Goal: Task Accomplishment & Management: Understand process/instructions

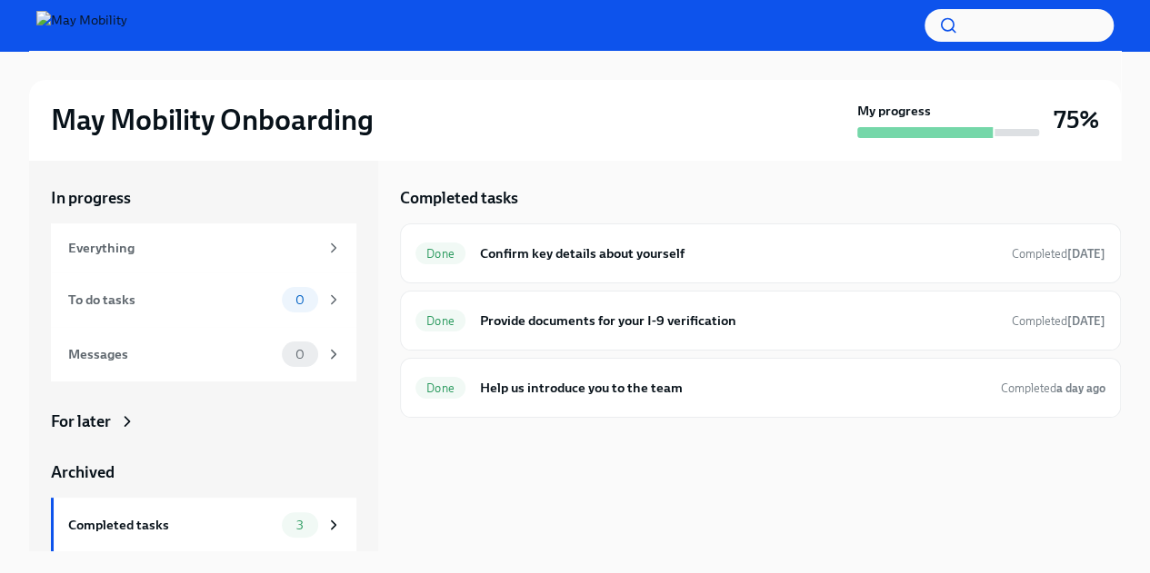
scroll to position [55, 0]
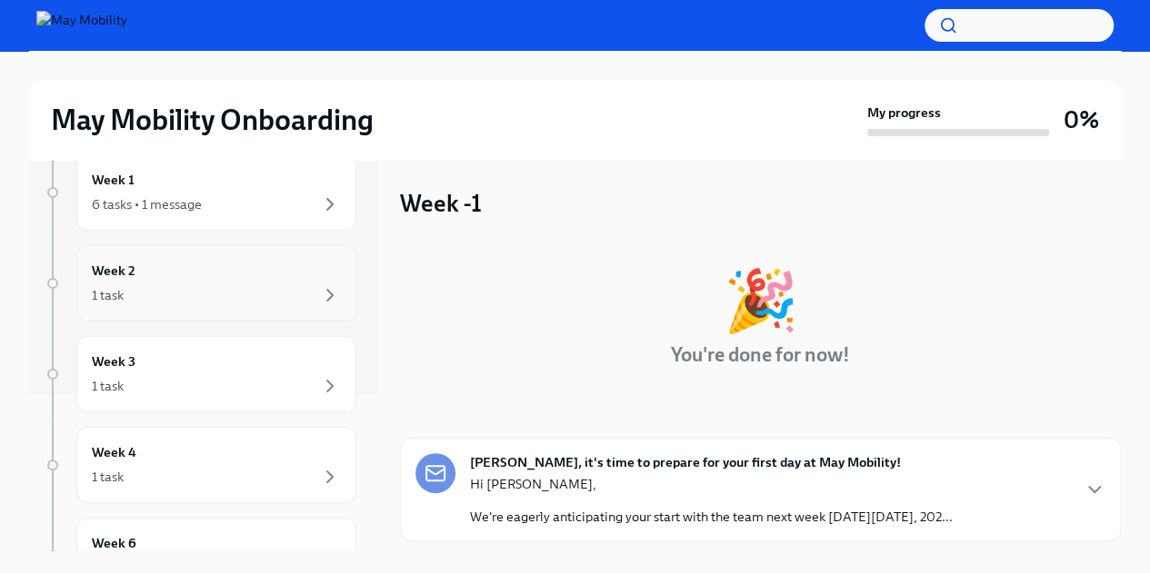
scroll to position [391, 0]
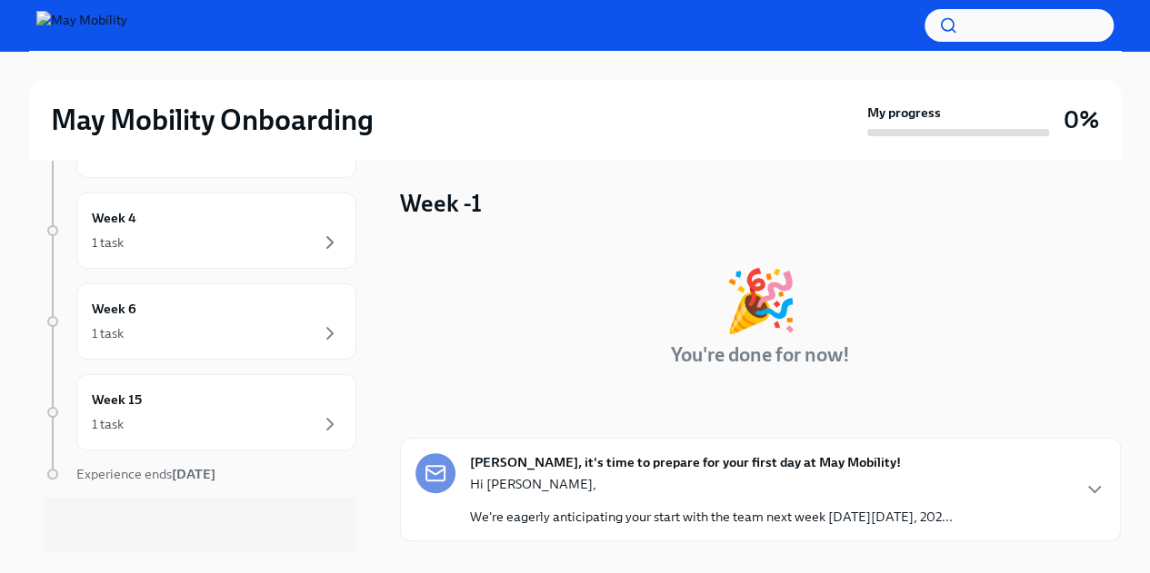
click at [1033, 494] on div "[PERSON_NAME], it's time to prepare for your first day at May Mobility! Hi [PER…" at bounding box center [760, 490] width 690 height 73
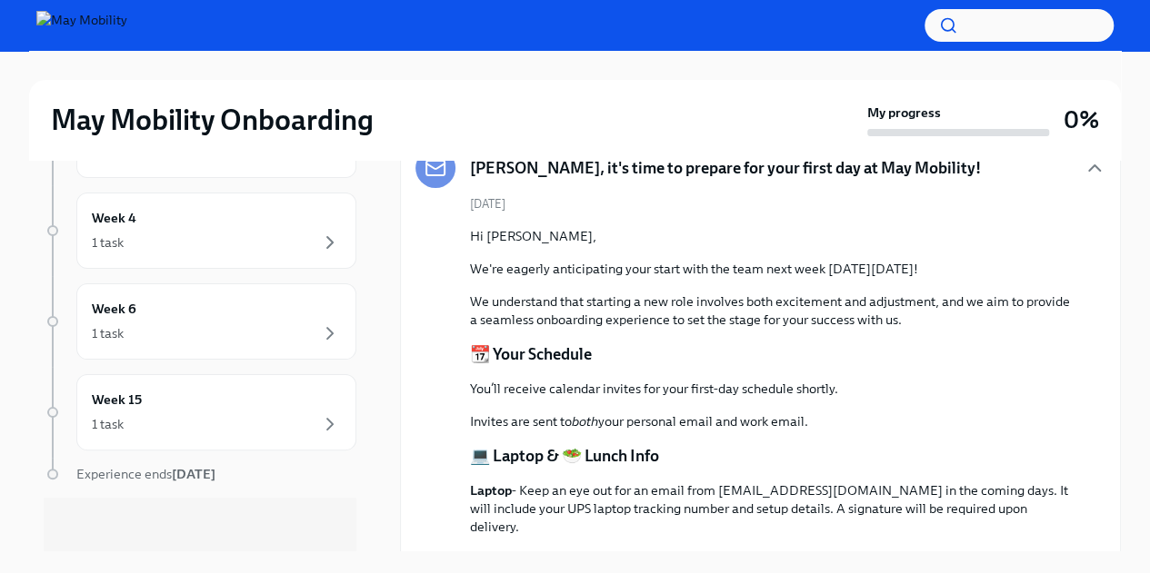
scroll to position [483, 0]
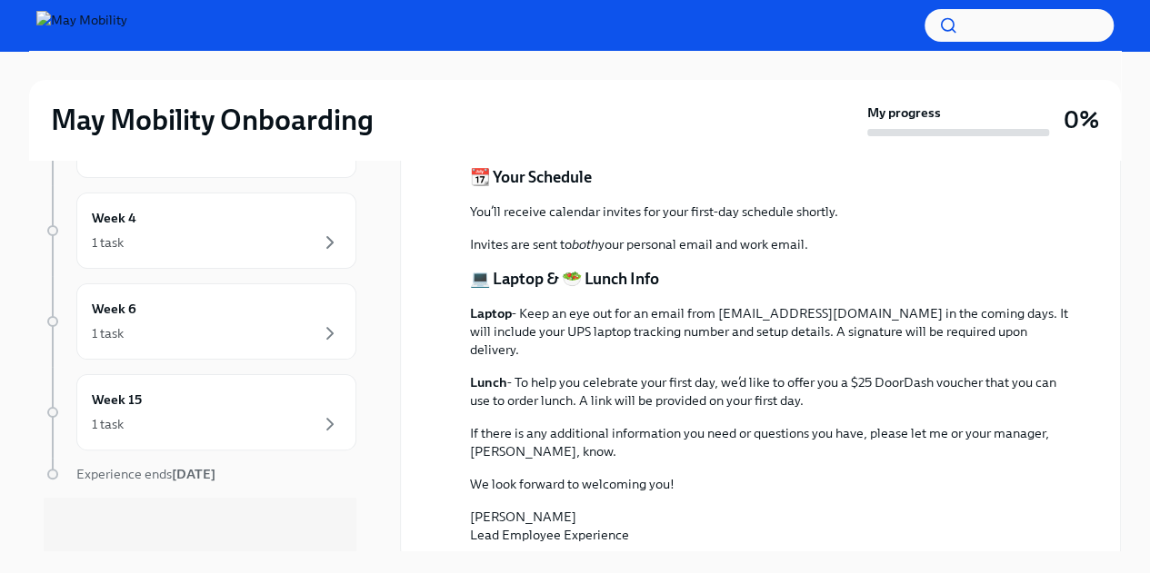
click at [661, 317] on p "Laptop - Keep an eye out for an email from [EMAIL_ADDRESS][DOMAIN_NAME] in the …" at bounding box center [773, 331] width 606 height 55
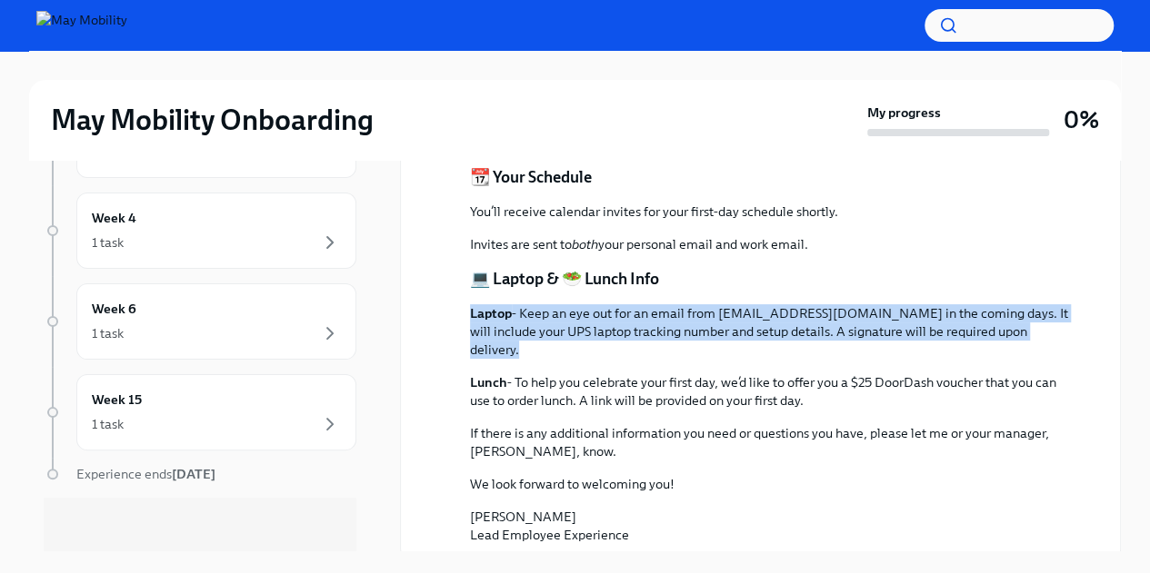
click at [661, 317] on p "Laptop - Keep an eye out for an email from [EMAIL_ADDRESS][DOMAIN_NAME] in the …" at bounding box center [773, 331] width 606 height 55
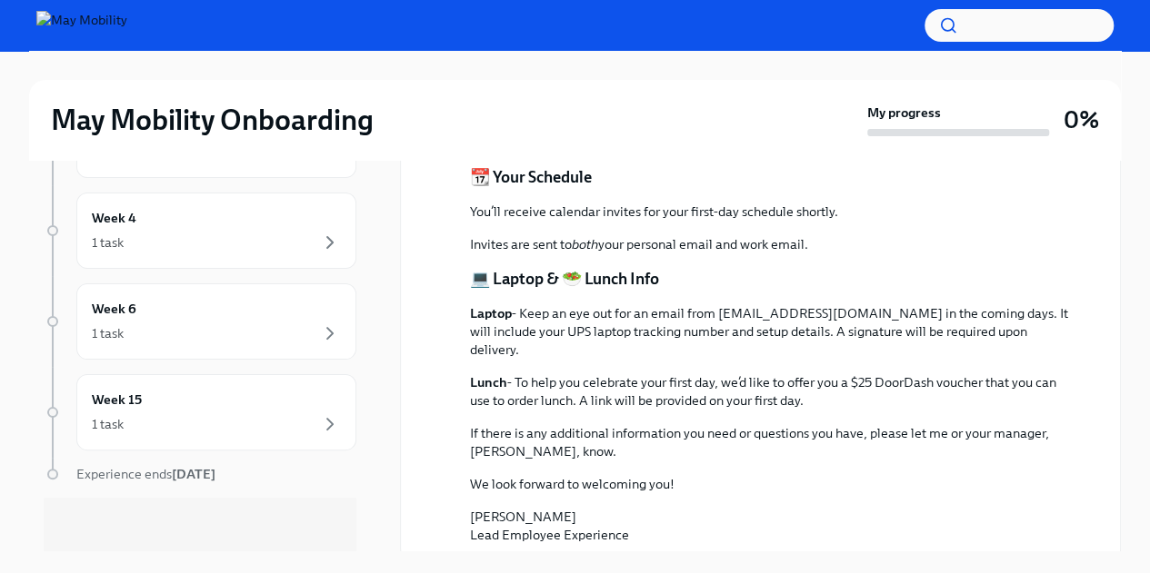
click at [637, 379] on p "Lunch - To help you celebrate your first day, we’d like to offer you a $25 Door…" at bounding box center [773, 392] width 606 height 36
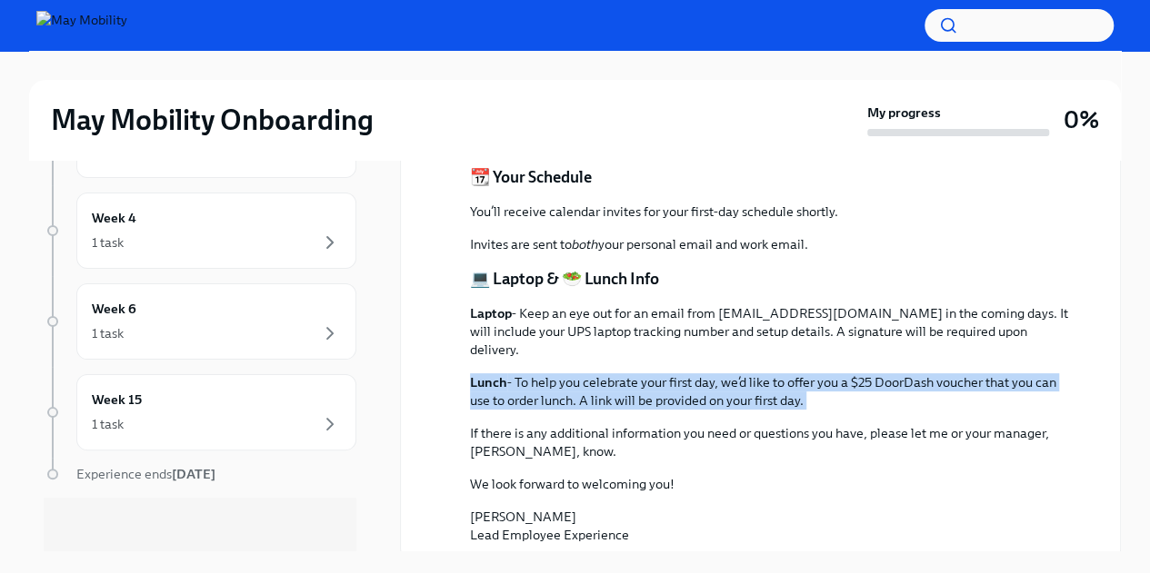
click at [637, 379] on p "Lunch - To help you celebrate your first day, we’d like to offer you a $25 Door…" at bounding box center [773, 392] width 606 height 36
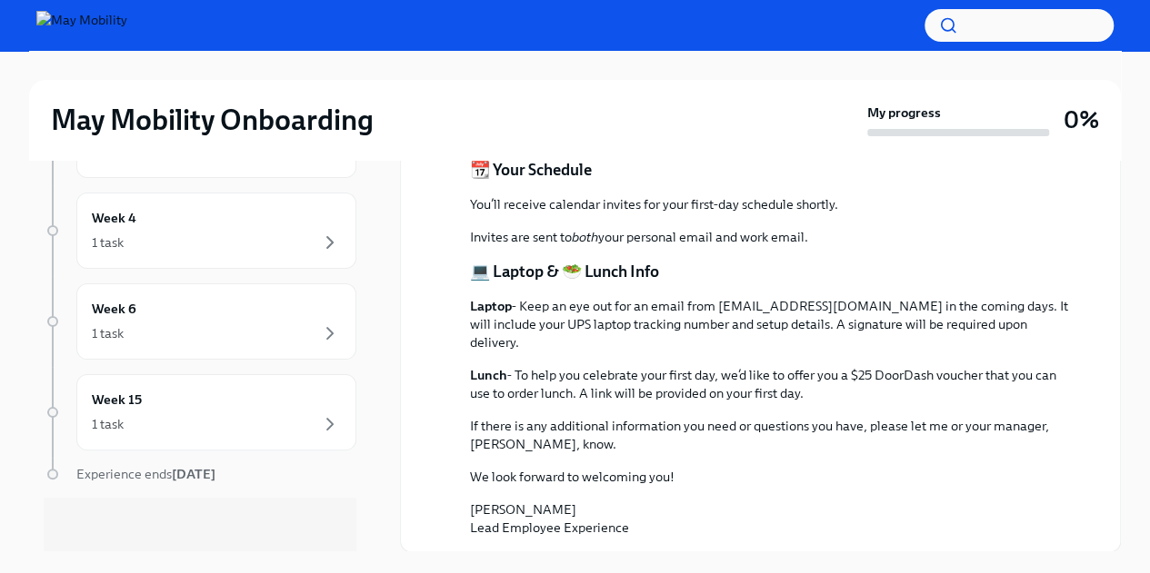
click at [619, 443] on p "If there is any additional information you need or questions you have, please l…" at bounding box center [773, 435] width 606 height 36
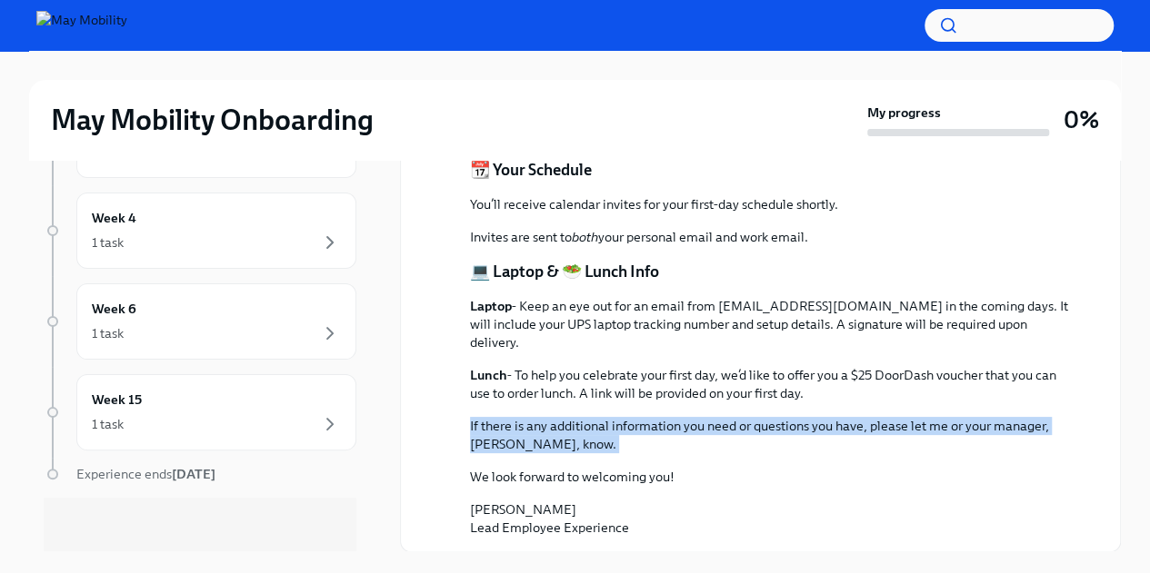
click at [619, 443] on p "If there is any additional information you need or questions you have, please l…" at bounding box center [773, 435] width 606 height 36
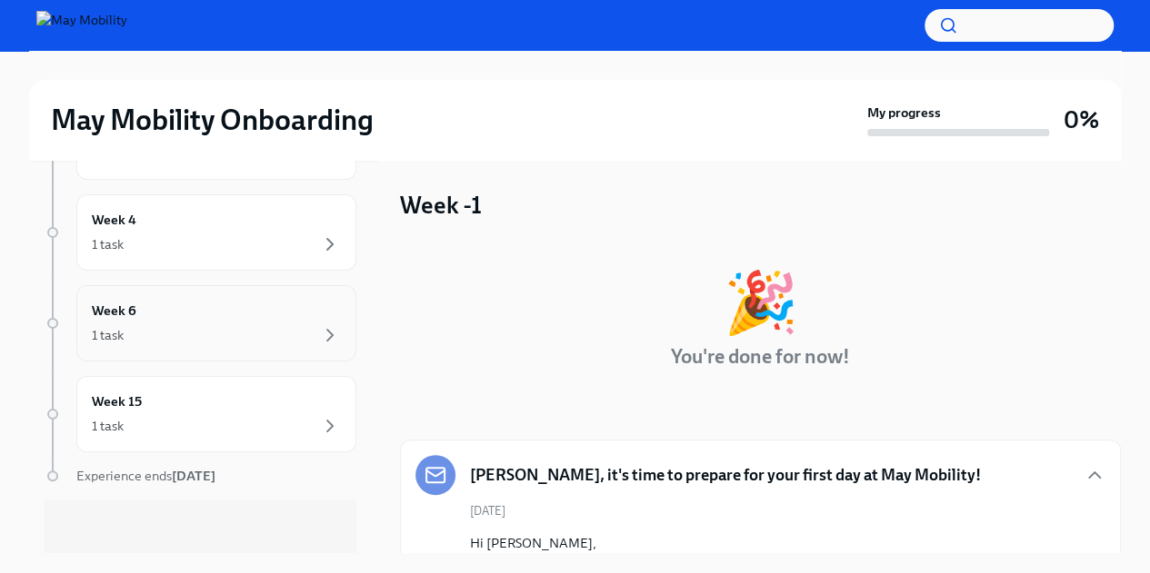
scroll to position [0, 0]
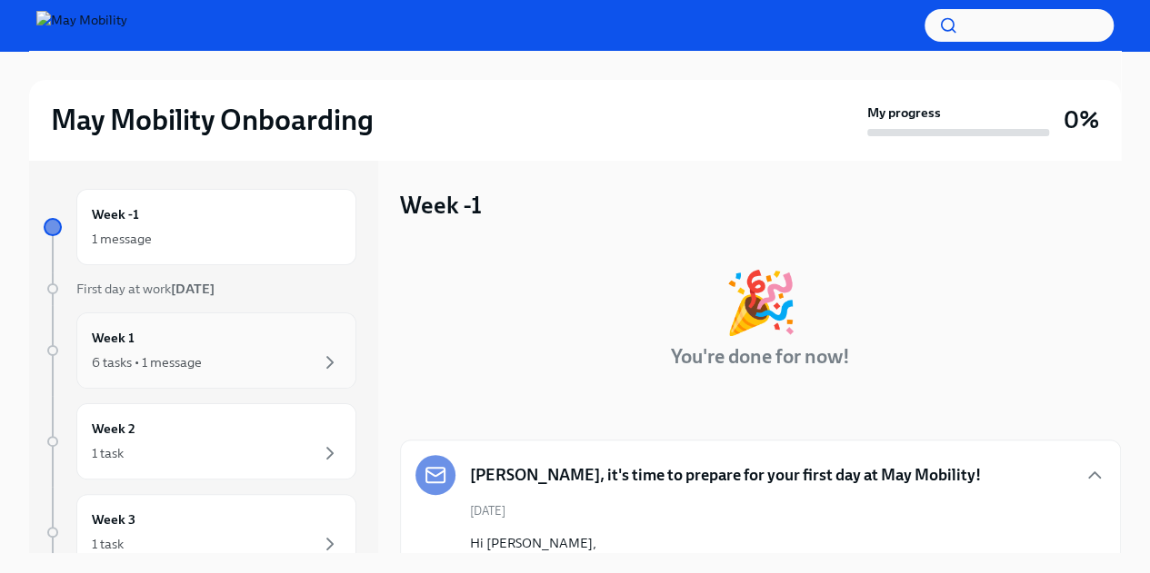
click at [242, 361] on div "6 tasks • 1 message" at bounding box center [216, 363] width 249 height 22
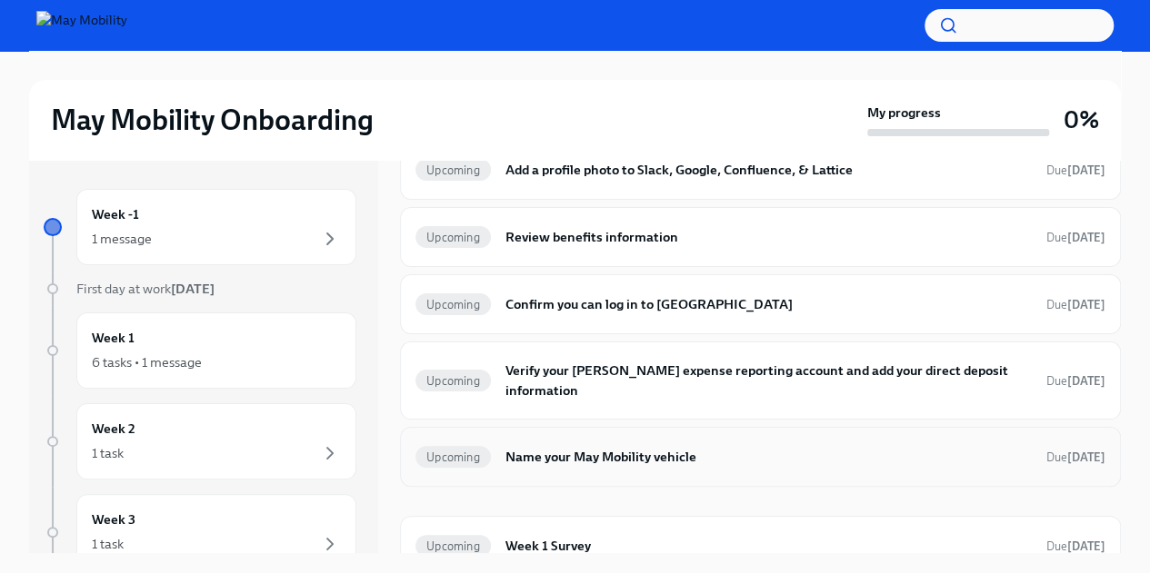
scroll to position [2, 0]
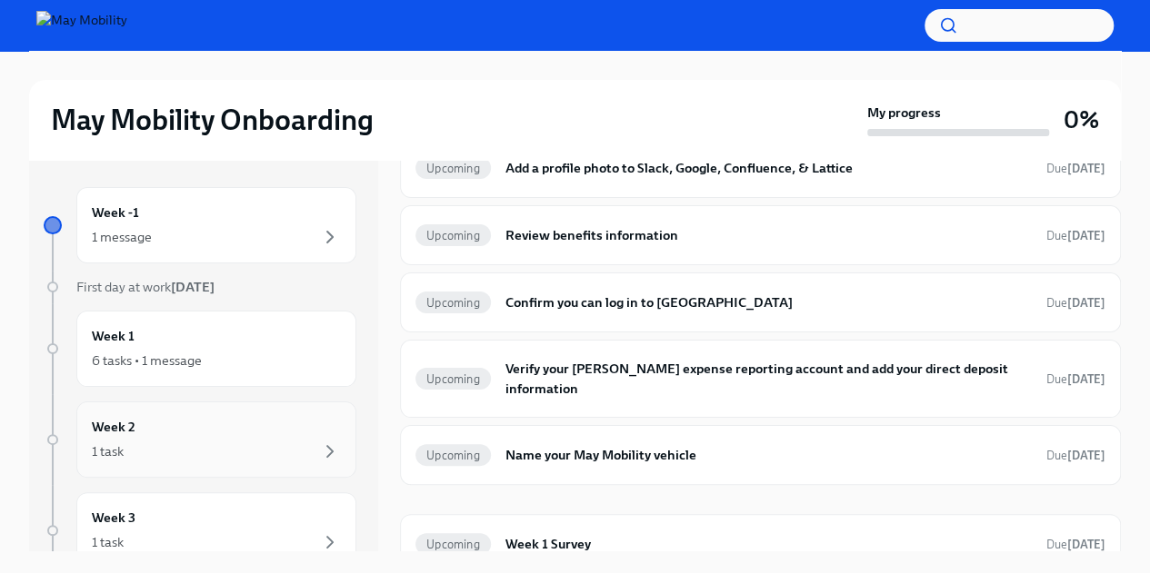
click at [127, 446] on div "1 task" at bounding box center [216, 452] width 249 height 22
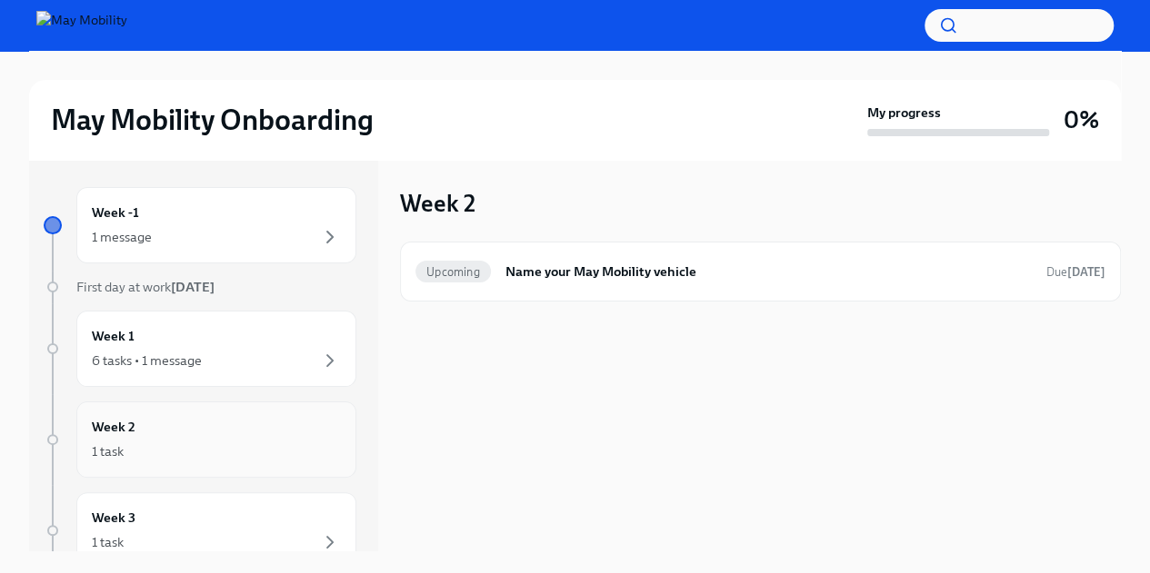
scroll to position [132, 0]
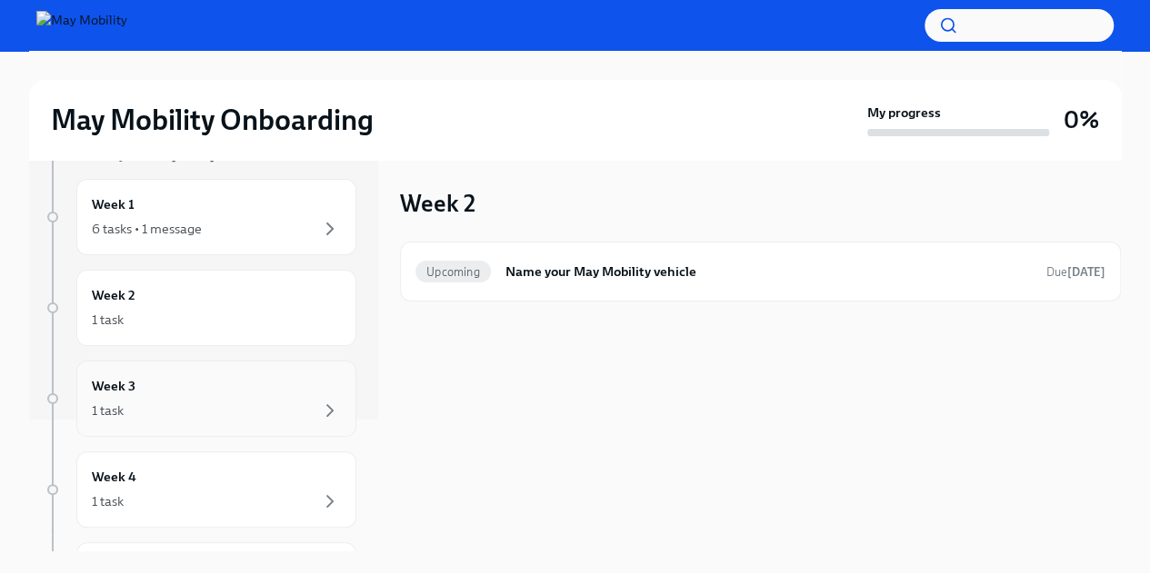
click at [154, 406] on div "1 task" at bounding box center [216, 411] width 249 height 22
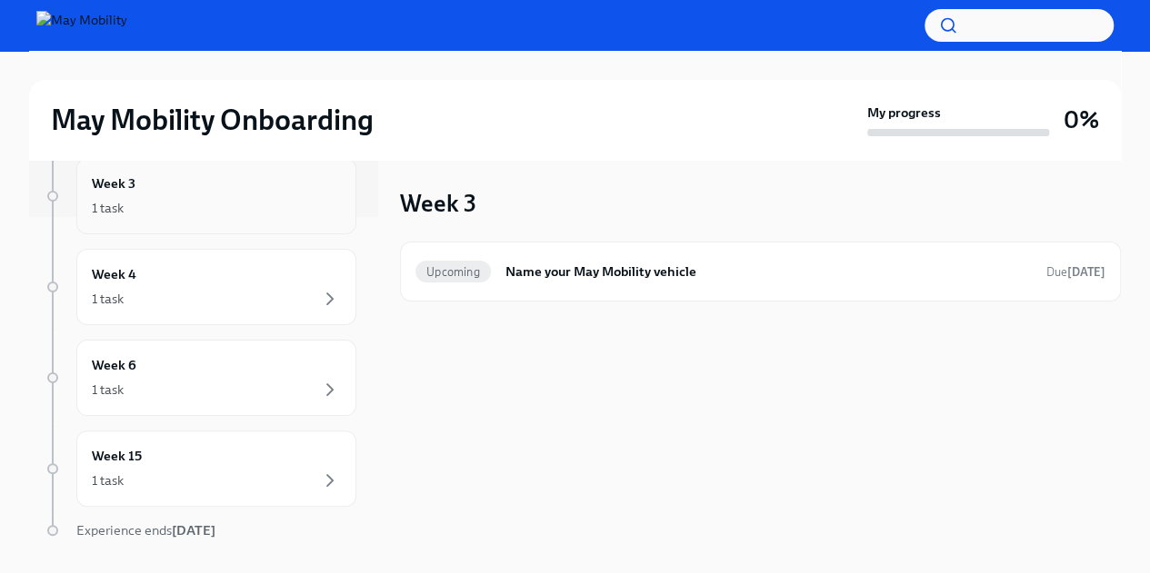
scroll to position [335, 0]
click at [151, 378] on div "1 task" at bounding box center [216, 389] width 249 height 22
